Goal: Transaction & Acquisition: Obtain resource

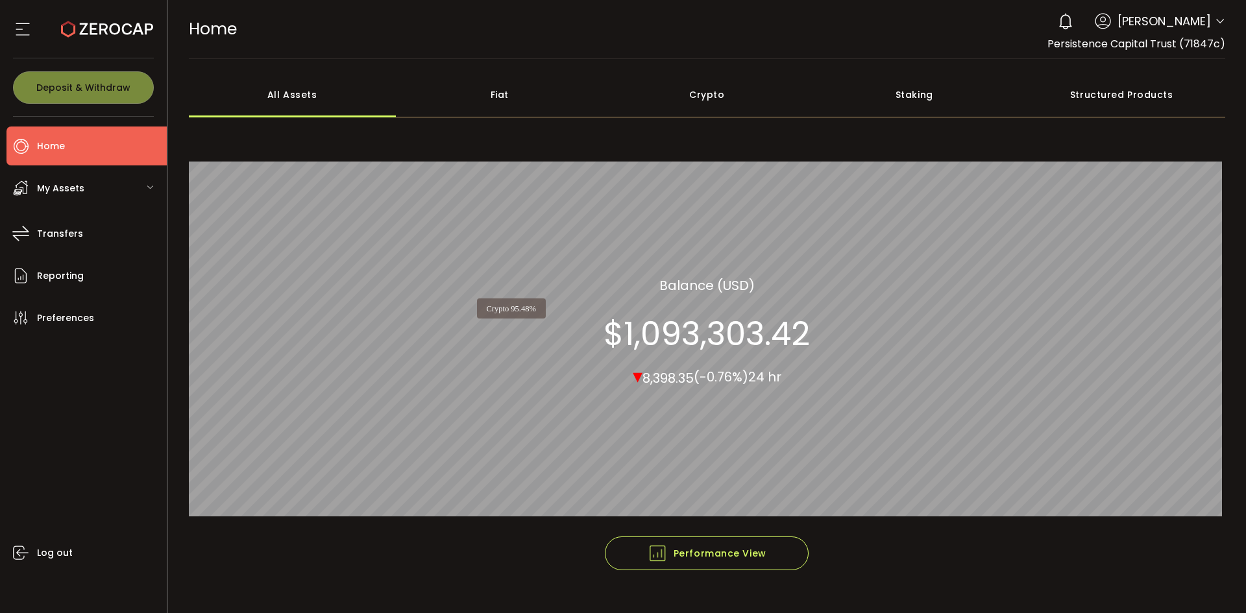
click at [608, 329] on div "Crypto 95.48% All_Assets Balance (USD) $1,093,303.42 ▾ 8,398.35 (-0.76%) 24 hr" at bounding box center [707, 332] width 1037 height 410
click at [655, 328] on section "$1,093,303.42" at bounding box center [706, 333] width 206 height 39
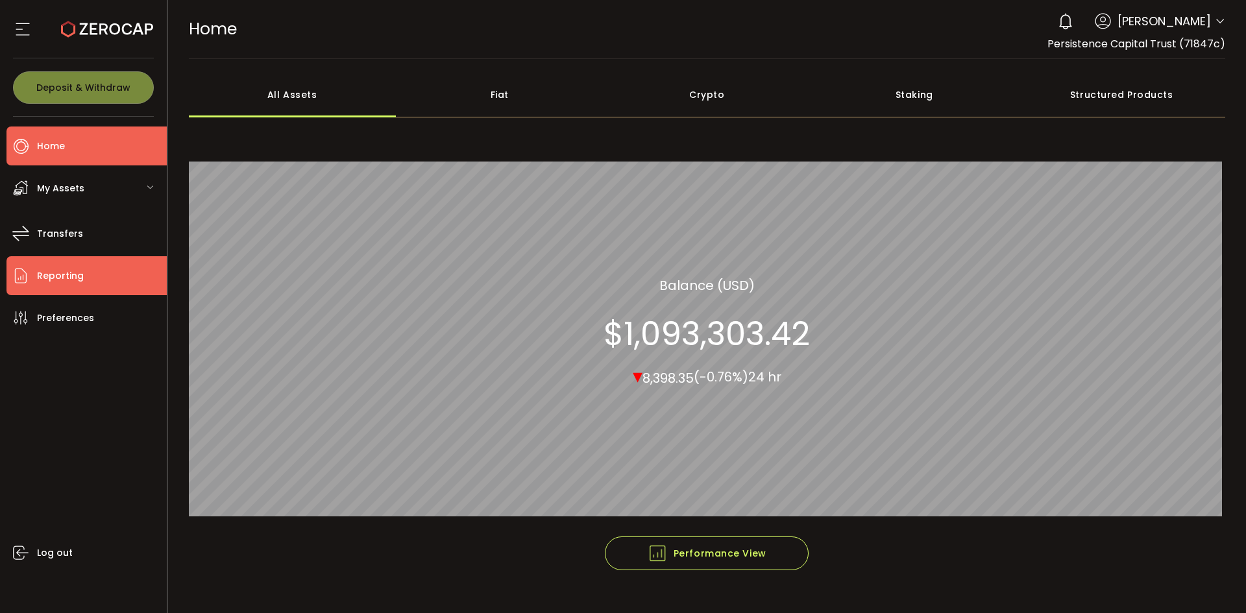
click at [49, 279] on span "Reporting" at bounding box center [60, 276] width 47 height 19
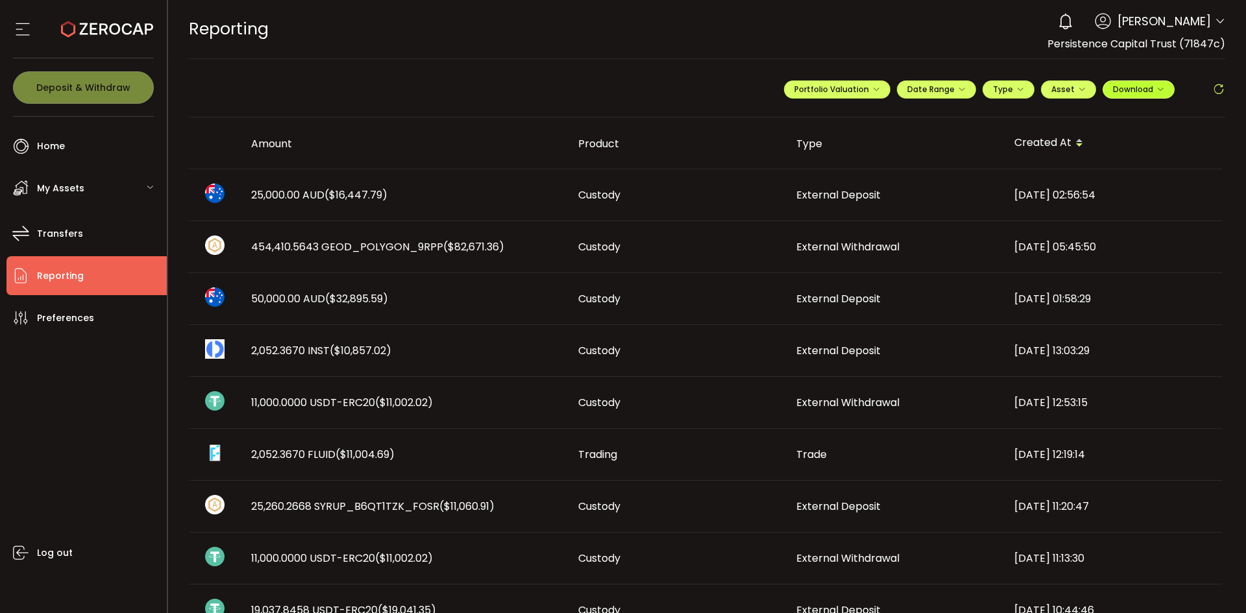
click at [1120, 93] on span "Download" at bounding box center [1138, 89] width 51 height 11
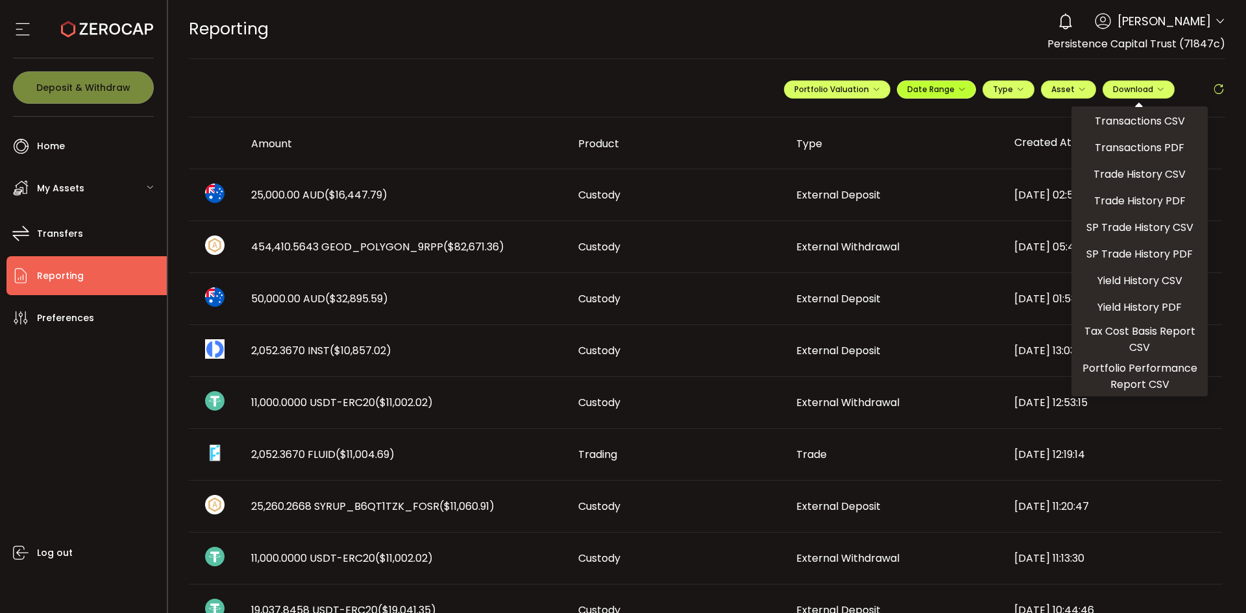
click at [937, 91] on span "Date Range" at bounding box center [936, 89] width 58 height 11
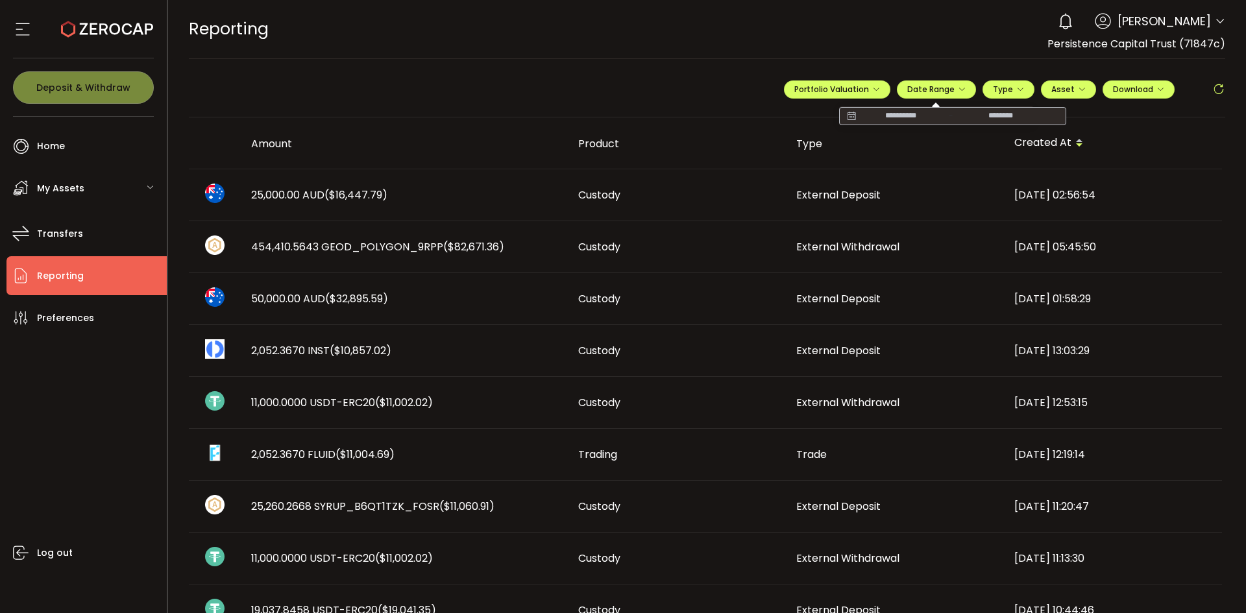
click at [888, 113] on input at bounding box center [900, 116] width 83 height 13
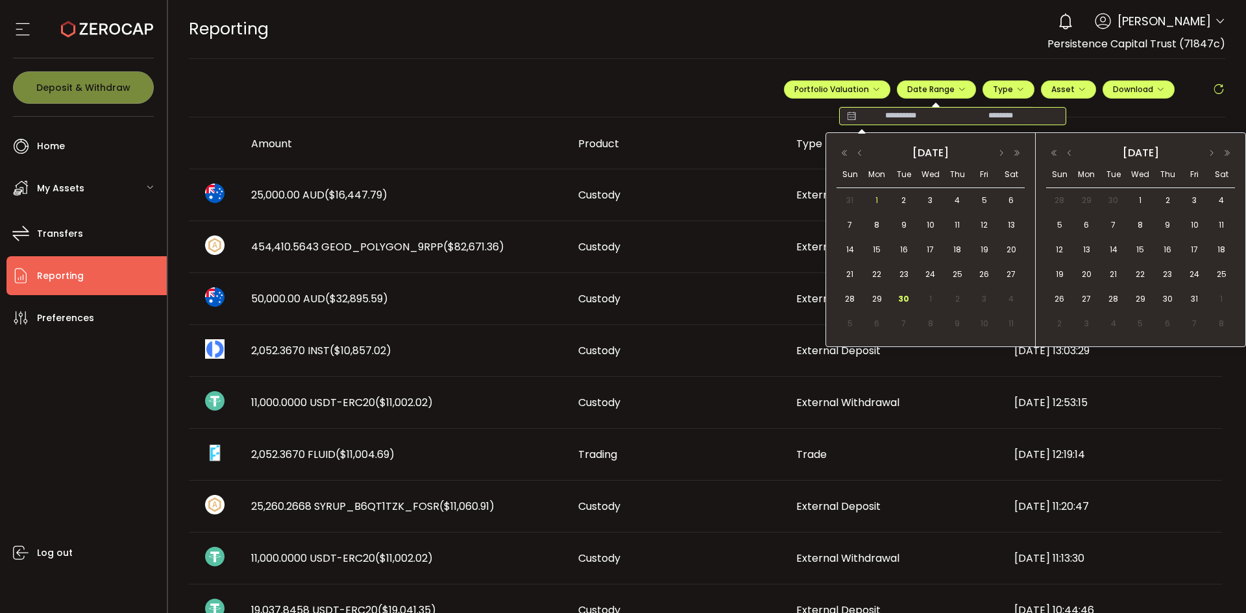
click at [875, 199] on span "1" at bounding box center [877, 201] width 16 height 16
click at [907, 298] on span "30" at bounding box center [904, 299] width 16 height 16
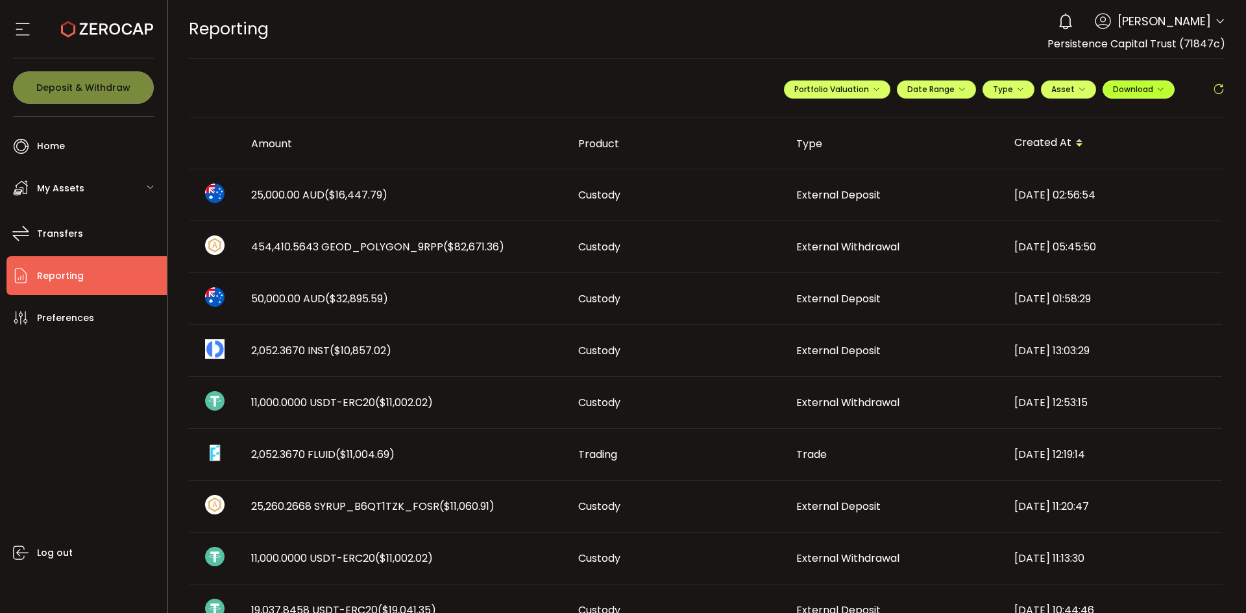
click at [1130, 91] on span "Download" at bounding box center [1138, 89] width 51 height 11
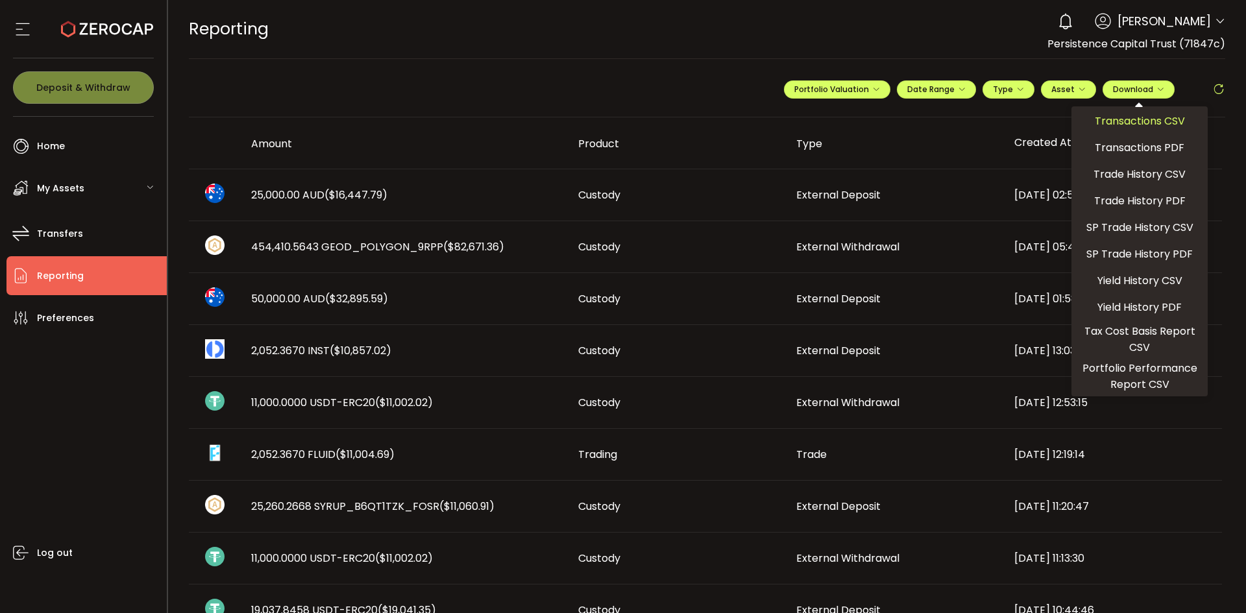
click at [1121, 119] on span "Transactions CSV" at bounding box center [1139, 121] width 90 height 16
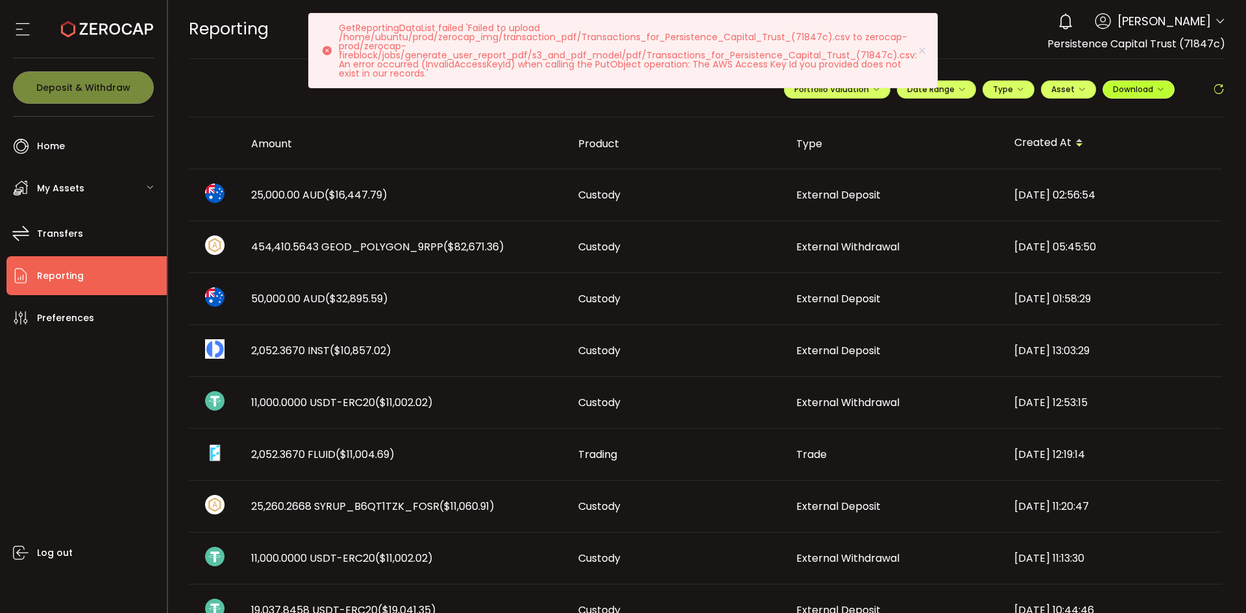
click at [1132, 82] on button "Download" at bounding box center [1138, 89] width 72 height 18
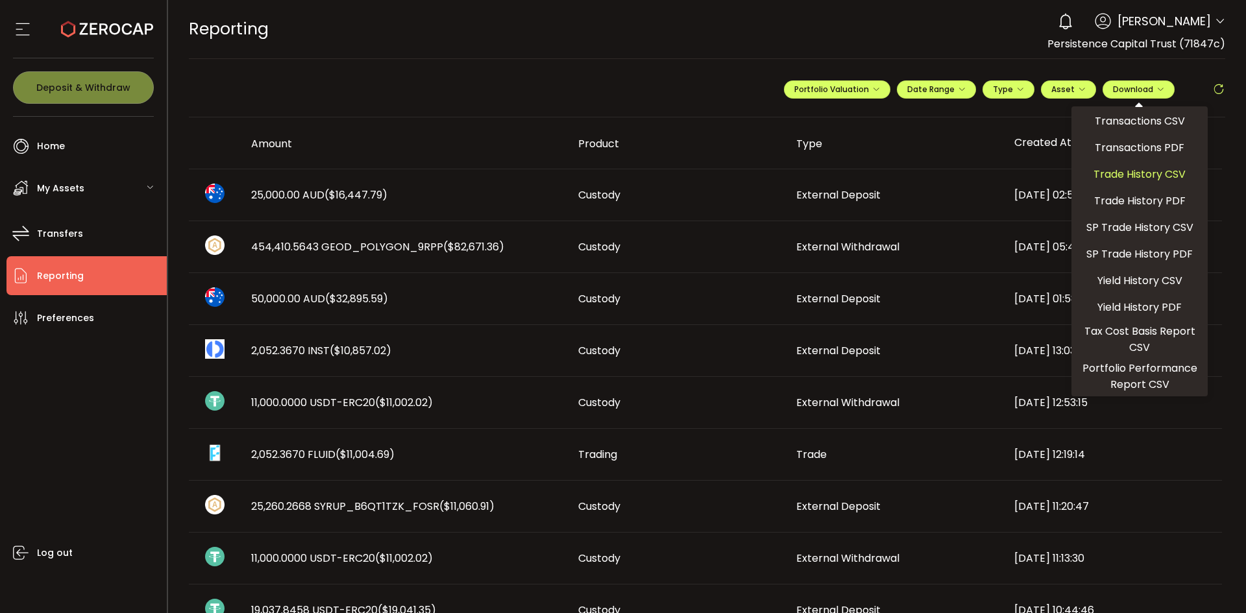
click at [1118, 171] on span "Trade History CSV" at bounding box center [1139, 174] width 92 height 16
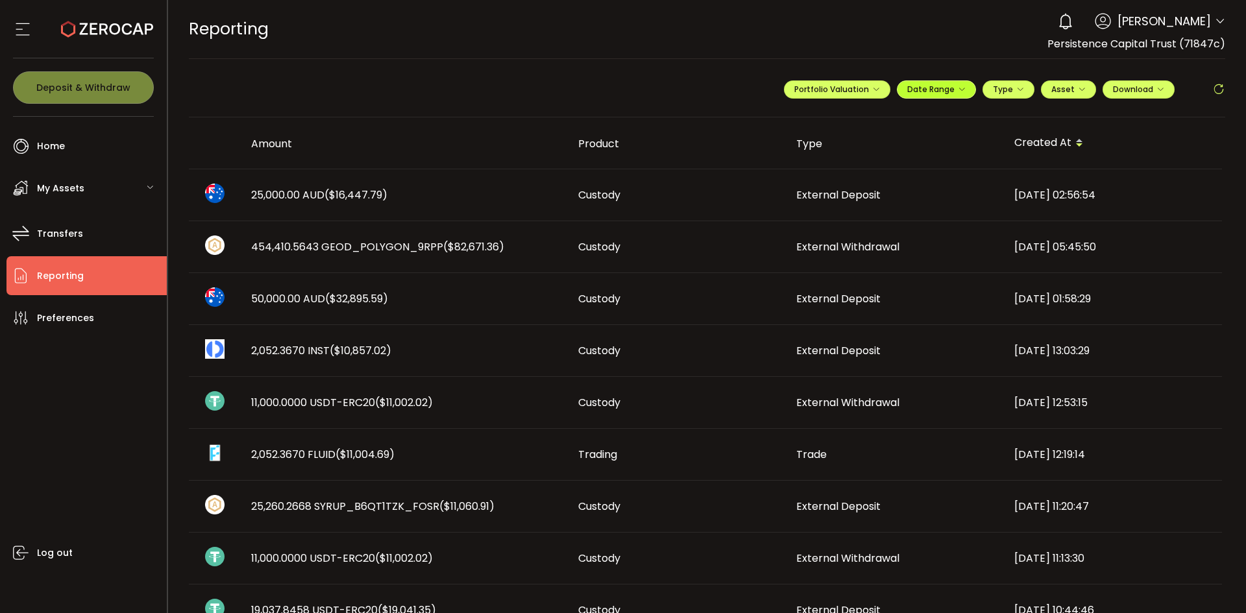
click at [936, 91] on span "Date Range" at bounding box center [936, 89] width 58 height 11
click at [1145, 91] on span "Download" at bounding box center [1138, 89] width 51 height 11
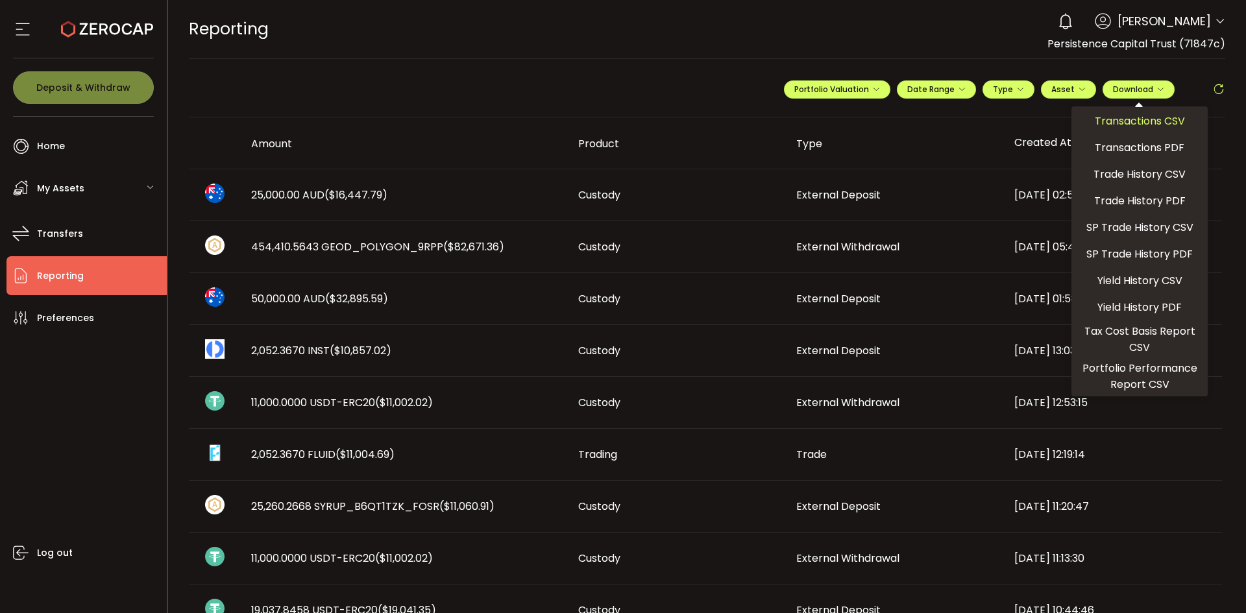
click at [1111, 124] on span "Transactions CSV" at bounding box center [1139, 121] width 90 height 16
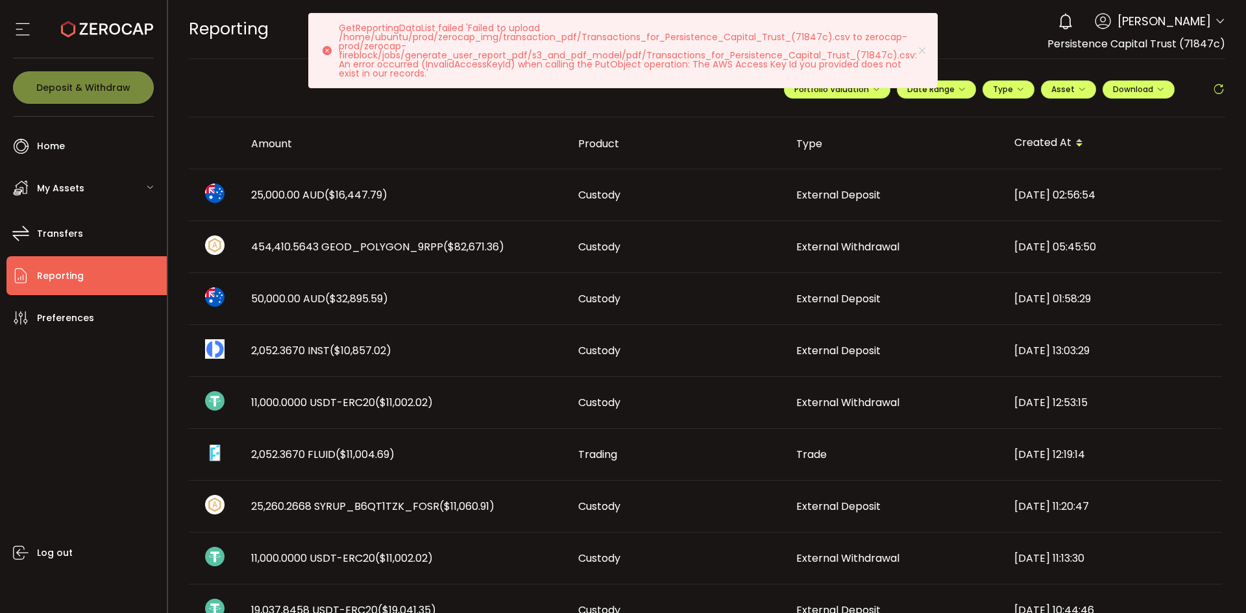
click at [1214, 88] on icon at bounding box center [1218, 89] width 13 height 13
click at [1138, 90] on span "Download" at bounding box center [1138, 89] width 51 height 11
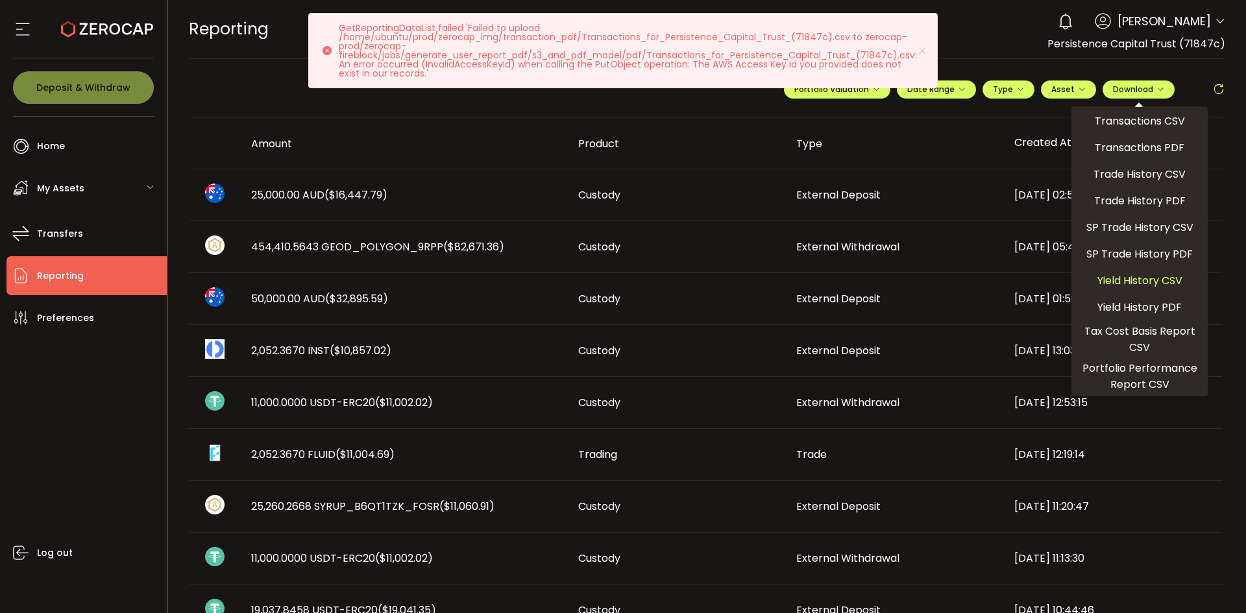
click at [1137, 280] on span "Yield History CSV" at bounding box center [1139, 280] width 85 height 16
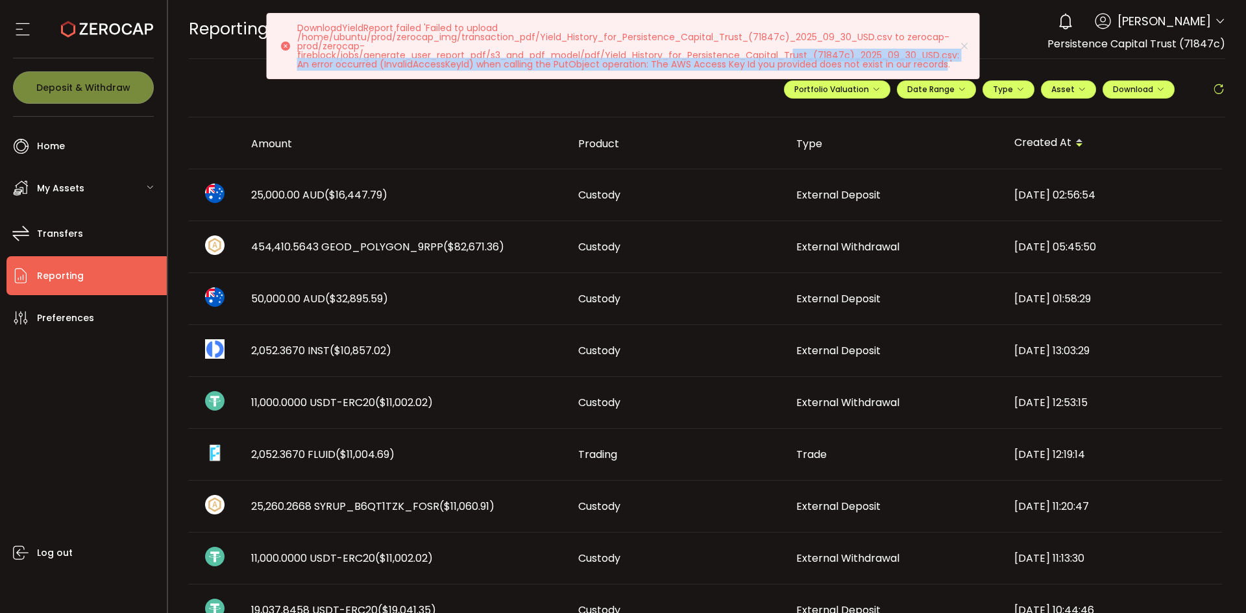
drag, startPoint x: 873, startPoint y: 63, endPoint x: 797, endPoint y: 54, distance: 76.4
click at [797, 54] on p "DownloadYieldReport failed 'Failed to upload /home/ubuntu/prod/zerocap_img/tran…" at bounding box center [633, 45] width 672 height 45
click at [840, 49] on p "DownloadYieldReport failed 'Failed to upload /home/ubuntu/prod/zerocap_img/tran…" at bounding box center [633, 45] width 672 height 45
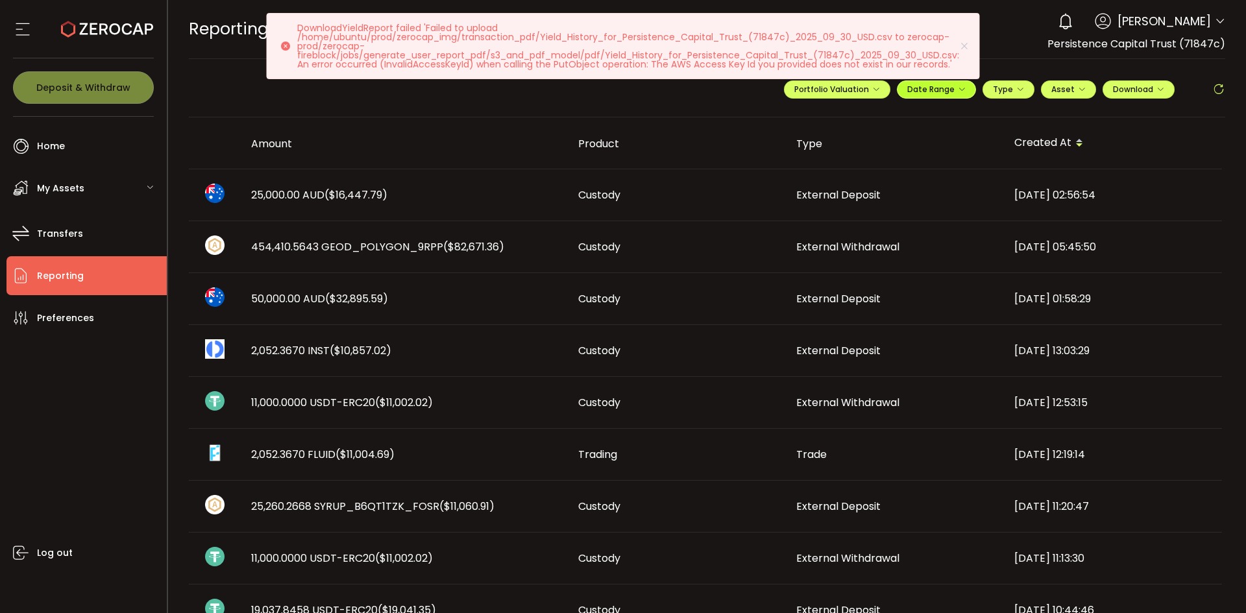
click at [929, 92] on span "Date Range" at bounding box center [936, 89] width 58 height 11
click at [897, 114] on input "**********" at bounding box center [900, 116] width 83 height 13
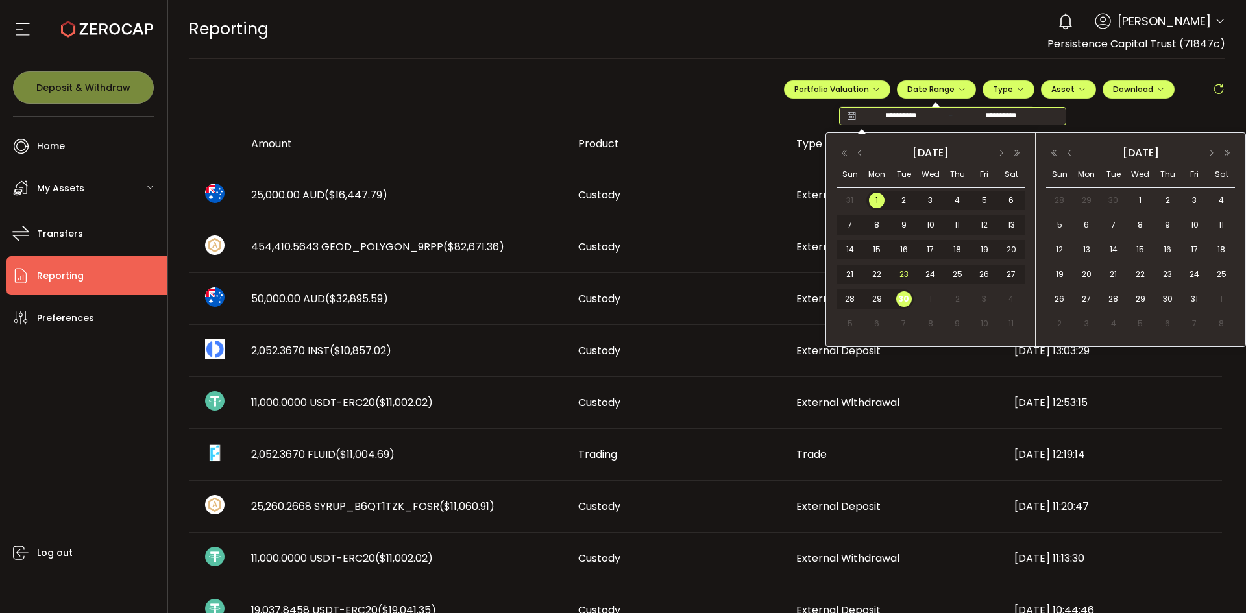
click at [901, 278] on span "23" at bounding box center [904, 275] width 16 height 16
click at [906, 300] on span "30" at bounding box center [904, 299] width 16 height 16
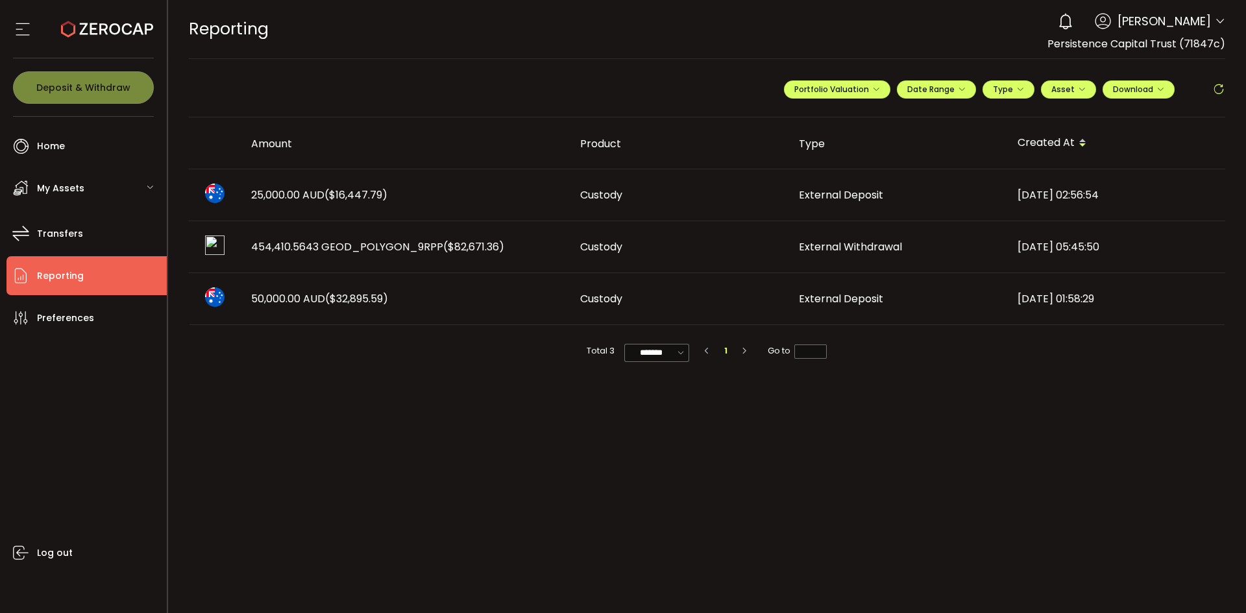
click at [1218, 88] on icon at bounding box center [1218, 89] width 13 height 13
click at [1137, 88] on span "Download" at bounding box center [1138, 89] width 51 height 11
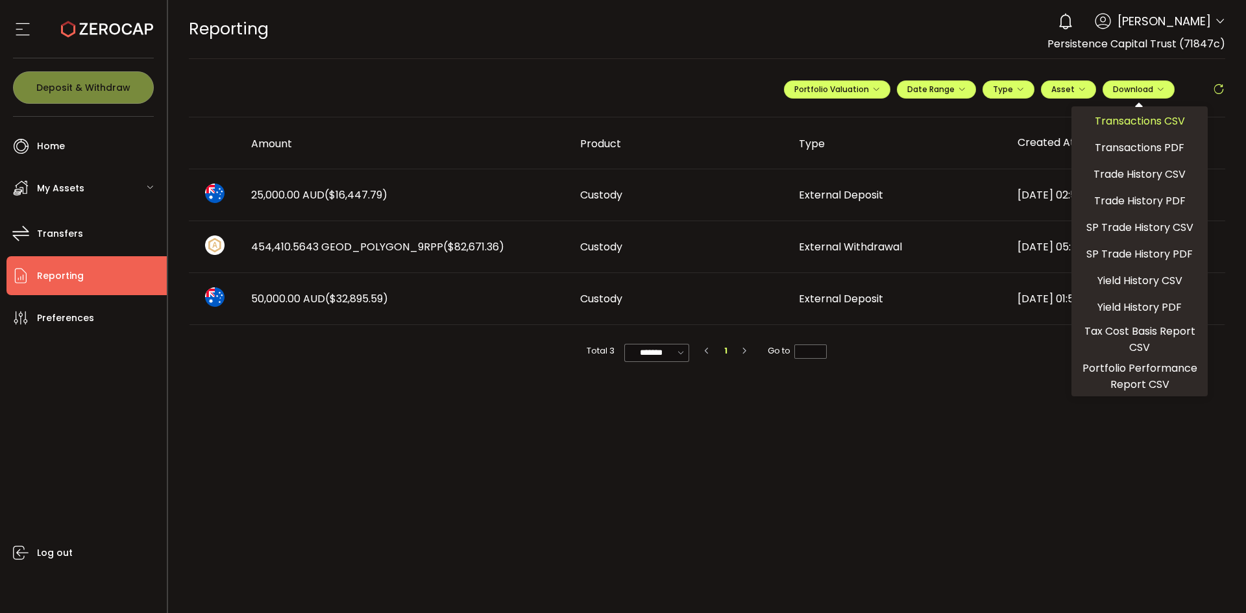
click at [1115, 125] on span "Transactions CSV" at bounding box center [1139, 121] width 90 height 16
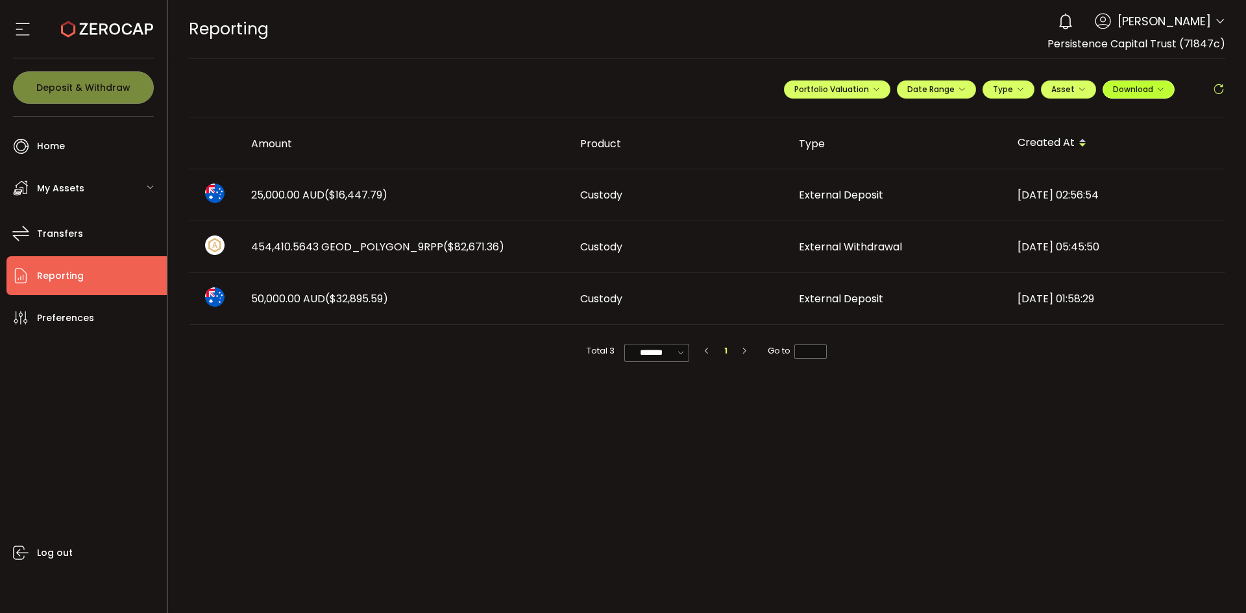
click at [1139, 83] on button "Download" at bounding box center [1138, 89] width 72 height 18
